Goal: Information Seeking & Learning: Learn about a topic

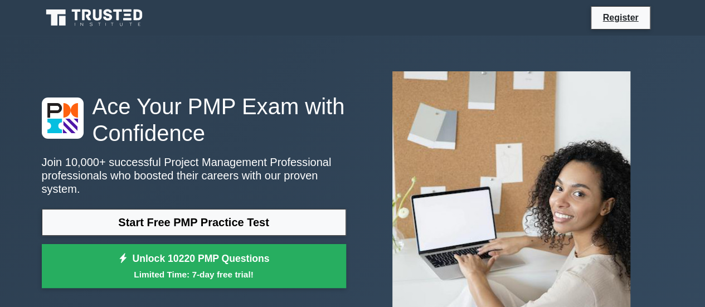
scroll to position [56, 0]
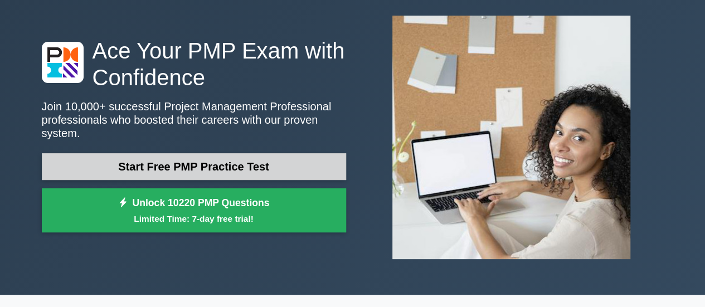
click at [238, 162] on link "Start Free PMP Practice Test" at bounding box center [194, 166] width 304 height 27
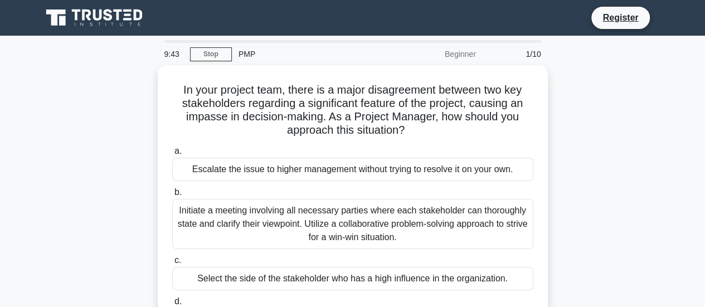
scroll to position [56, 0]
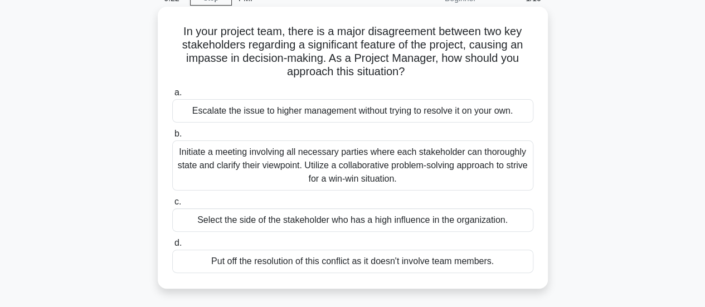
click at [482, 163] on div "Initiate a meeting involving all necessary parties where each stakeholder can t…" at bounding box center [352, 165] width 361 height 50
click at [172, 138] on input "b. Initiate a meeting involving all necessary parties where each stakeholder ca…" at bounding box center [172, 133] width 0 height 7
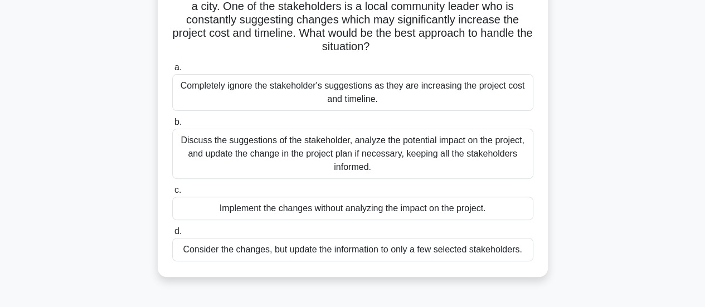
scroll to position [96, 0]
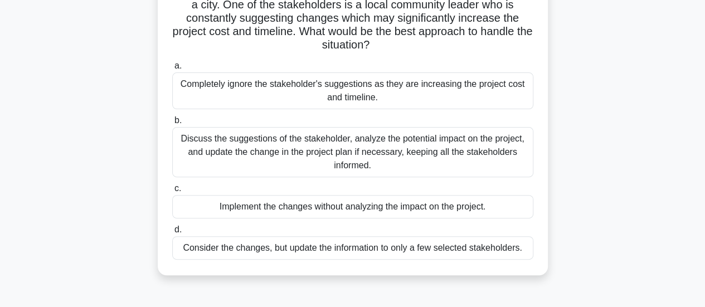
click at [465, 152] on div "Discuss the suggestions of the stakeholder, analyze the potential impact on the…" at bounding box center [352, 152] width 361 height 50
click at [172, 124] on input "b. Discuss the suggestions of the stakeholder, analyze the potential impact on …" at bounding box center [172, 120] width 0 height 7
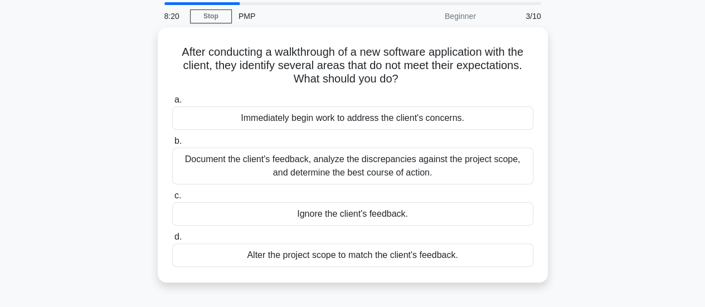
scroll to position [35, 0]
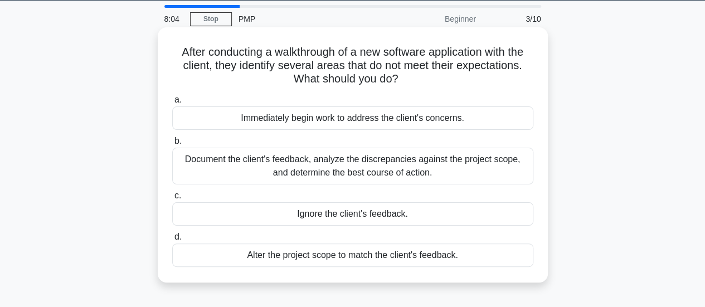
click at [401, 171] on div "Document the client's feedback, analyze the discrepancies against the project s…" at bounding box center [352, 166] width 361 height 37
click at [172, 145] on input "b. Document the client's feedback, analyze the discrepancies against the projec…" at bounding box center [172, 141] width 0 height 7
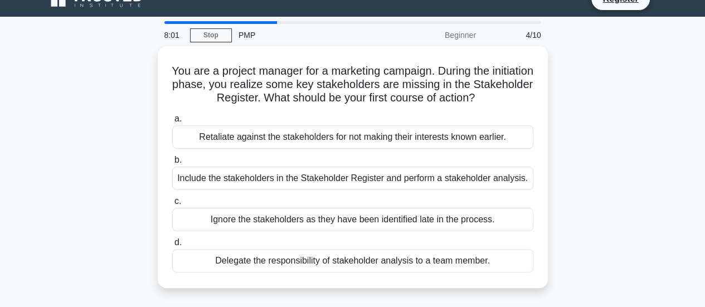
scroll to position [28, 0]
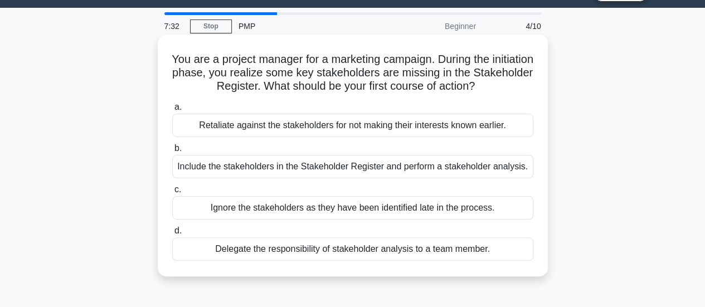
click at [480, 165] on div "Include the stakeholders in the Stakeholder Register and perform a stakeholder …" at bounding box center [352, 166] width 361 height 23
click at [172, 152] on input "b. Include the stakeholders in the Stakeholder Register and perform a stakehold…" at bounding box center [172, 148] width 0 height 7
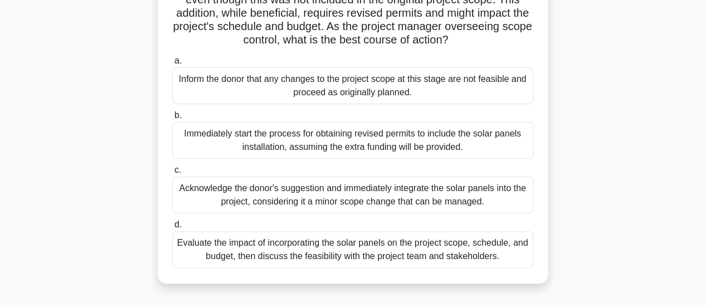
scroll to position [133, 0]
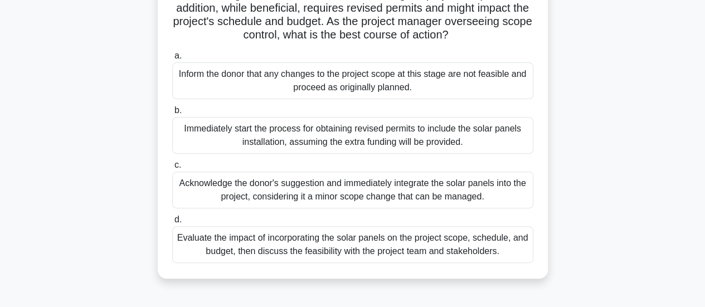
click at [411, 263] on div "Evaluate the impact of incorporating the solar panels on the project scope, sch…" at bounding box center [352, 244] width 361 height 37
click at [172, 223] on input "d. Evaluate the impact of incorporating the solar panels on the project scope, …" at bounding box center [172, 219] width 0 height 7
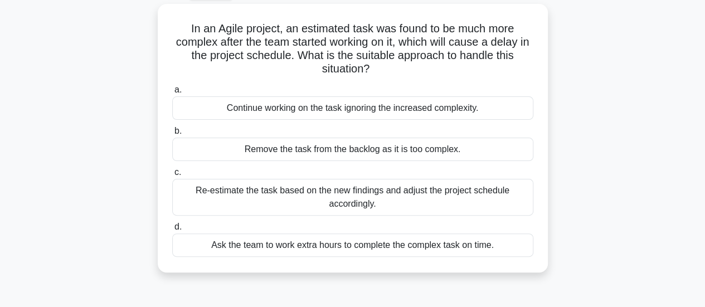
scroll to position [59, 0]
click at [488, 198] on div "Re-estimate the task based on the new findings and adjust the project schedule …" at bounding box center [352, 196] width 361 height 37
click at [172, 176] on input "c. Re-estimate the task based on the new findings and adjust the project schedu…" at bounding box center [172, 171] width 0 height 7
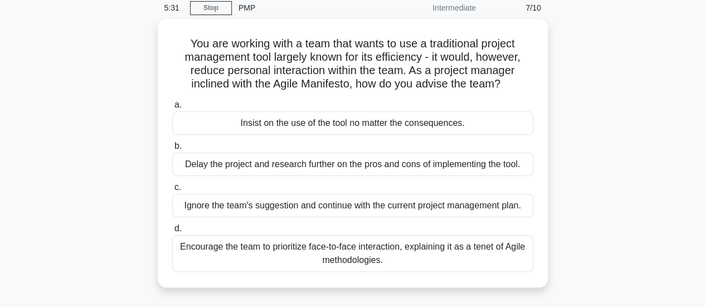
scroll to position [48, 0]
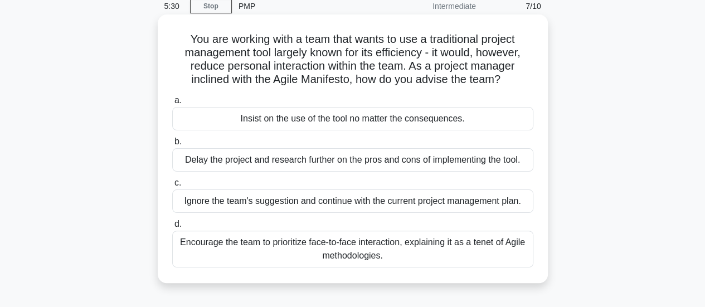
click at [449, 246] on div "Encourage the team to prioritize face-to-face interaction, explaining it as a t…" at bounding box center [352, 249] width 361 height 37
click at [172, 228] on input "d. Encourage the team to prioritize face-to-face interaction, explaining it as …" at bounding box center [172, 224] width 0 height 7
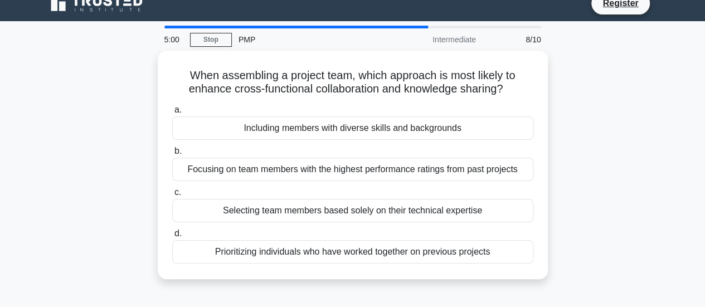
scroll to position [15, 0]
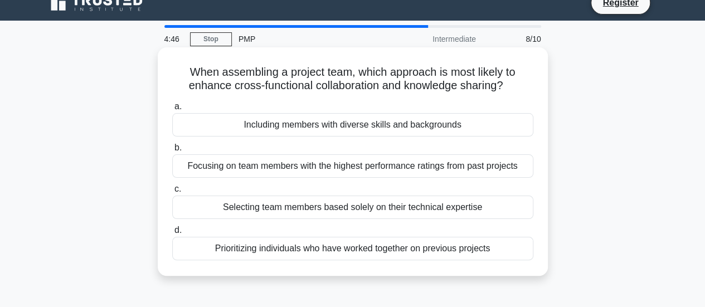
click at [488, 250] on div "Prioritizing individuals who have worked together on previous projects" at bounding box center [352, 248] width 361 height 23
click at [172, 234] on input "d. Prioritizing individuals who have worked together on previous projects" at bounding box center [172, 230] width 0 height 7
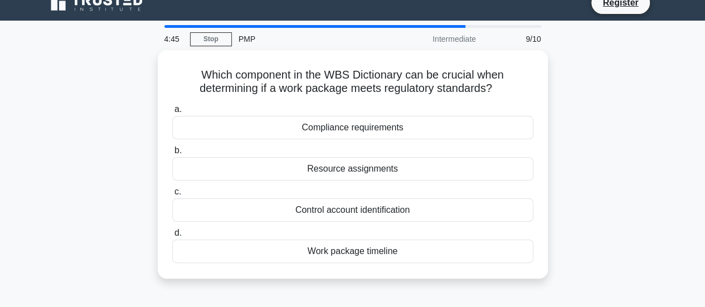
scroll to position [0, 0]
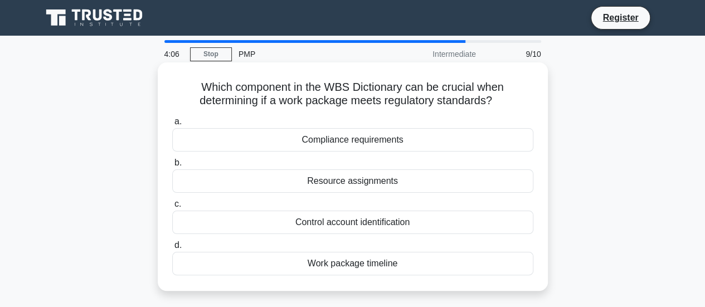
click at [455, 137] on div "Compliance requirements" at bounding box center [352, 139] width 361 height 23
click at [172, 125] on input "a. Compliance requirements" at bounding box center [172, 121] width 0 height 7
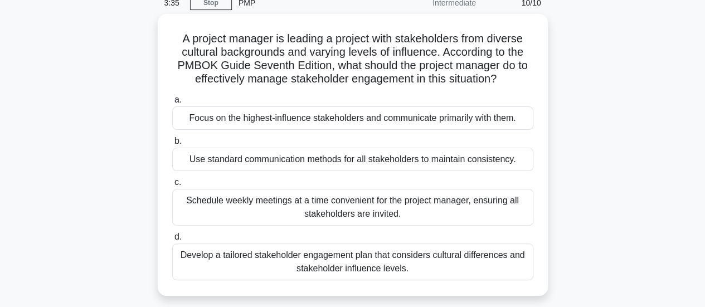
scroll to position [55, 0]
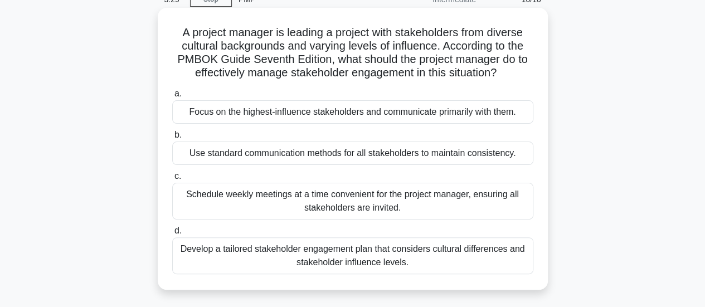
click at [421, 249] on div "Develop a tailored stakeholder engagement plan that considers cultural differen…" at bounding box center [352, 255] width 361 height 37
click at [172, 235] on input "d. Develop a tailored stakeholder engagement plan that considers cultural diffe…" at bounding box center [172, 230] width 0 height 7
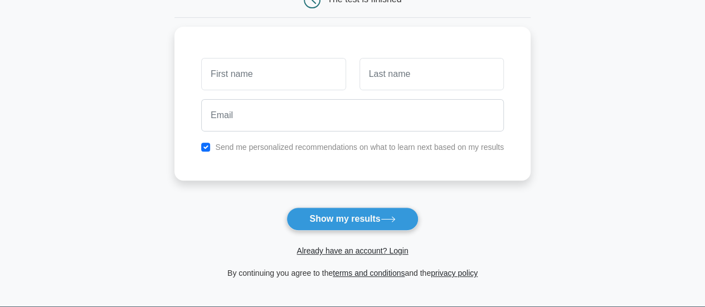
scroll to position [125, 0]
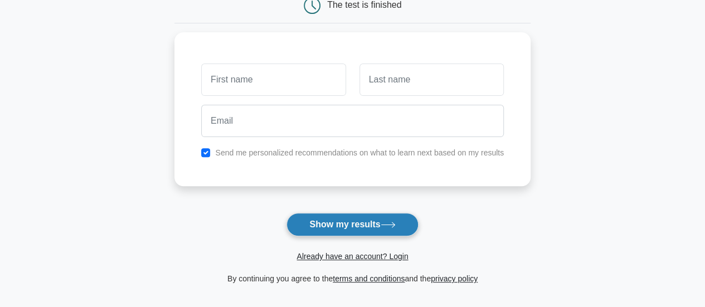
click at [361, 220] on button "Show my results" at bounding box center [352, 224] width 132 height 23
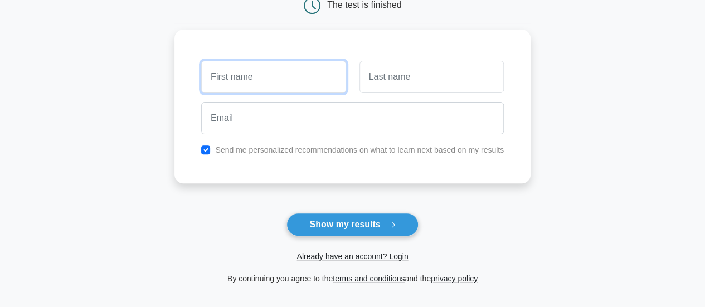
click at [288, 81] on input "text" at bounding box center [273, 77] width 144 height 32
type input "I"
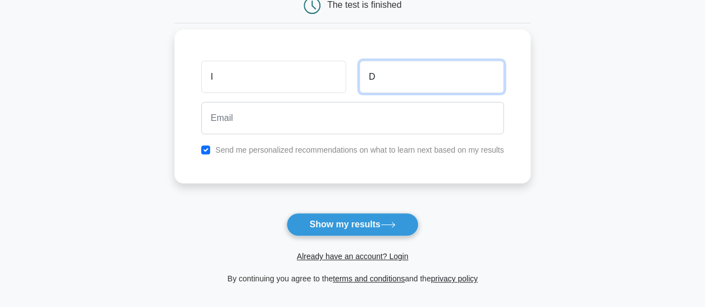
type input "D"
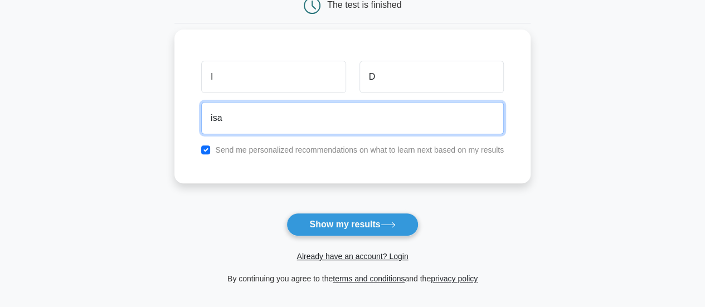
click at [282, 115] on input "isa" at bounding box center [352, 118] width 303 height 32
type input "isarayoot.d@gmail.com"
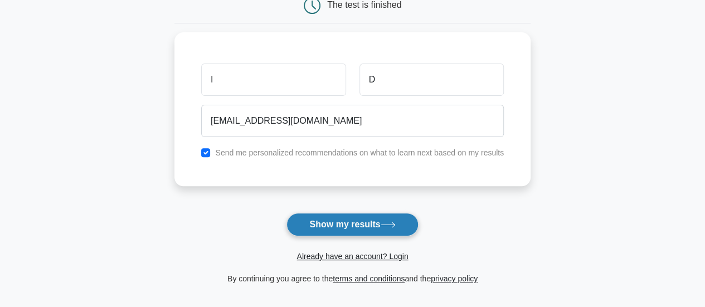
click at [337, 221] on button "Show my results" at bounding box center [352, 224] width 132 height 23
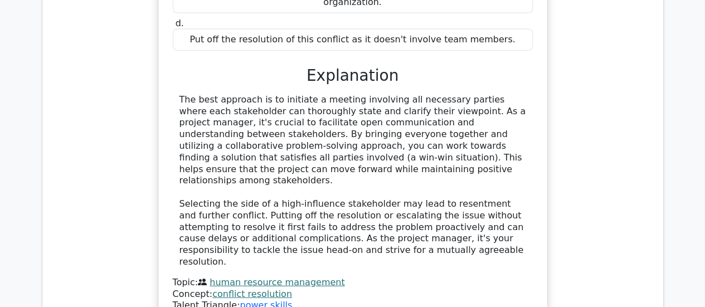
scroll to position [1059, 0]
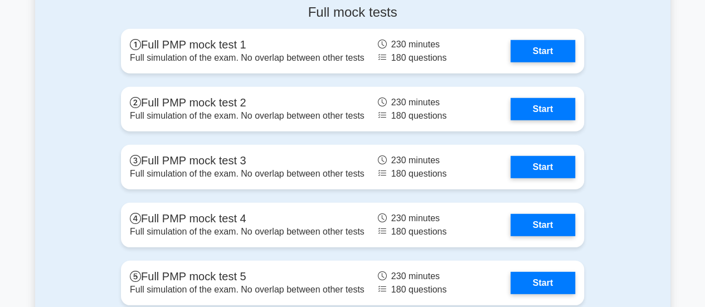
scroll to position [3734, 0]
